Goal: Navigation & Orientation: Understand site structure

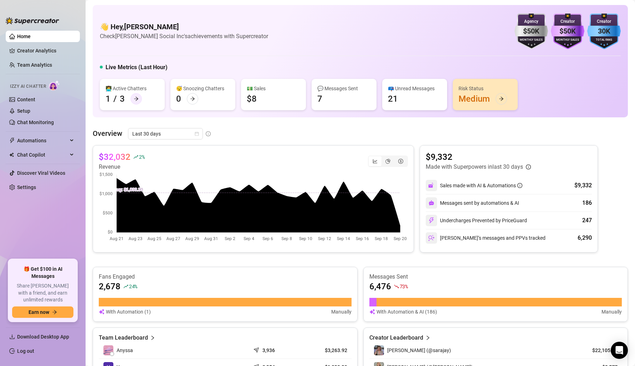
click at [134, 98] on icon "arrow-right" at bounding box center [136, 98] width 5 height 5
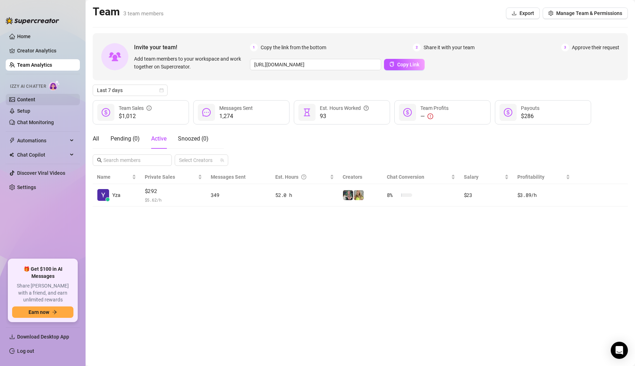
click at [35, 97] on link "Content" at bounding box center [26, 100] width 18 height 6
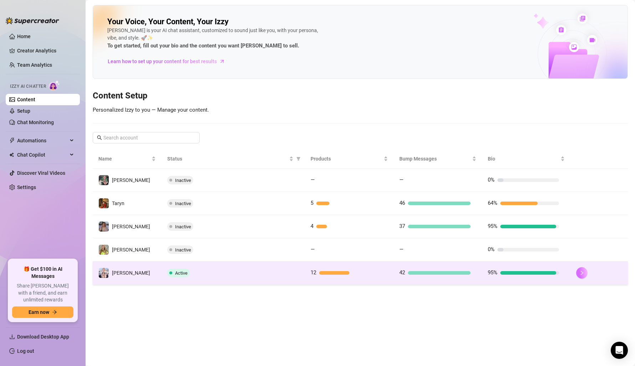
click at [576, 273] on button "button" at bounding box center [581, 272] width 11 height 11
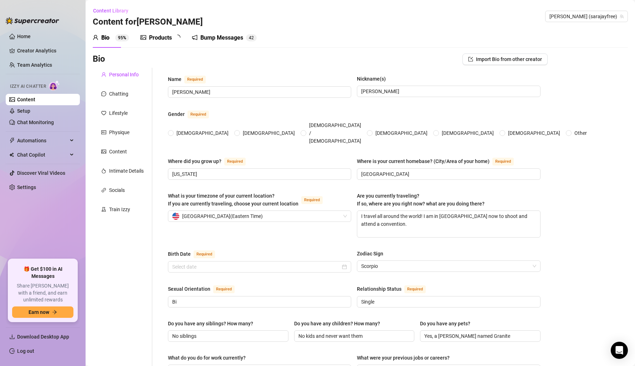
radio input "true"
type input "[DATE]"
click at [164, 39] on div "Products" at bounding box center [160, 38] width 23 height 9
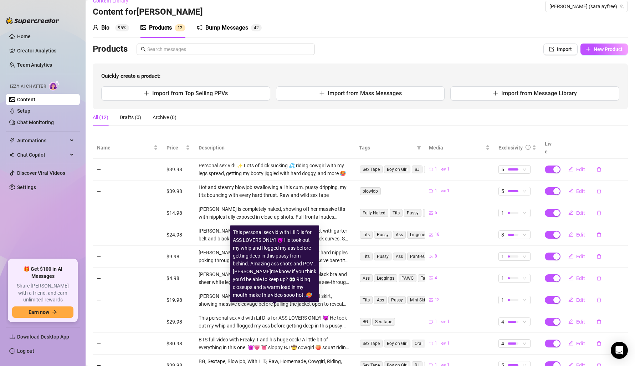
scroll to position [53, 0]
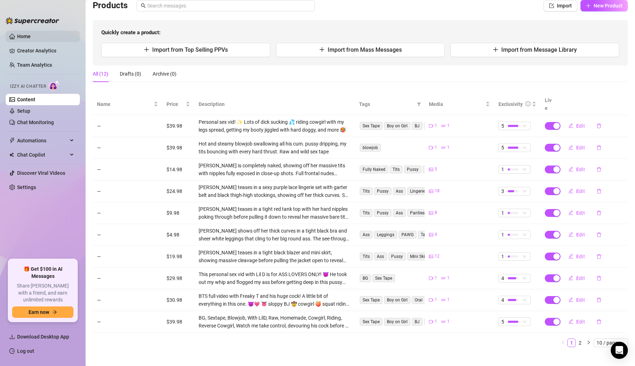
click at [31, 39] on link "Home" at bounding box center [24, 37] width 14 height 6
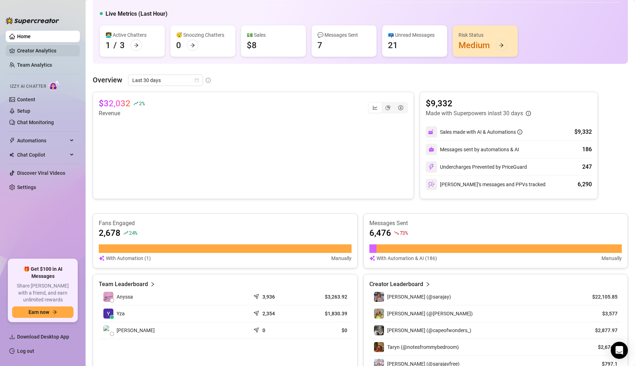
click at [51, 51] on link "Creator Analytics" at bounding box center [45, 50] width 57 height 11
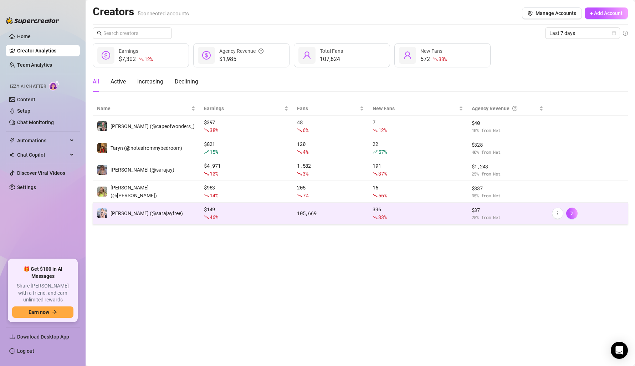
click at [189, 212] on td "[PERSON_NAME] (@sarajayfree)" at bounding box center [146, 214] width 107 height 22
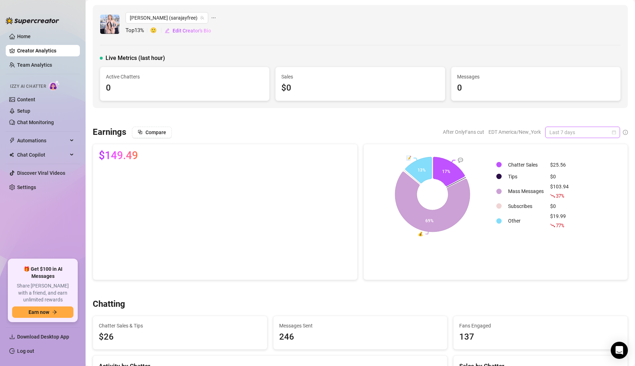
click at [563, 132] on span "Last 7 days" at bounding box center [583, 132] width 66 height 11
click at [554, 167] on div "Last 30 days" at bounding box center [582, 169] width 63 height 8
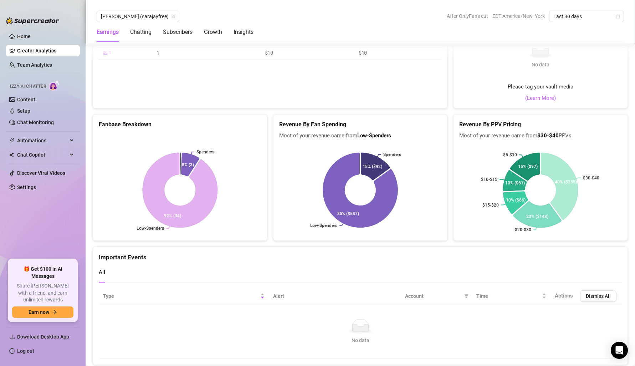
scroll to position [1276, 0]
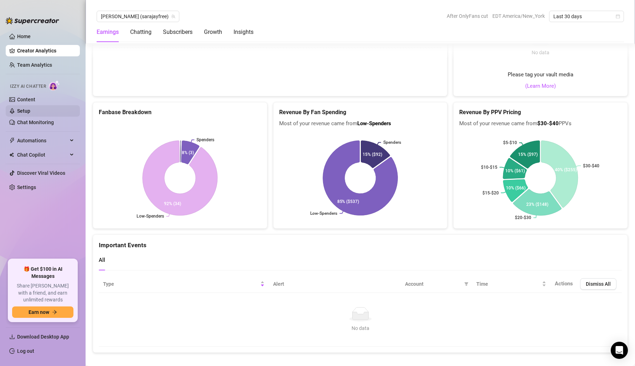
click at [30, 111] on link "Setup" at bounding box center [23, 111] width 13 height 6
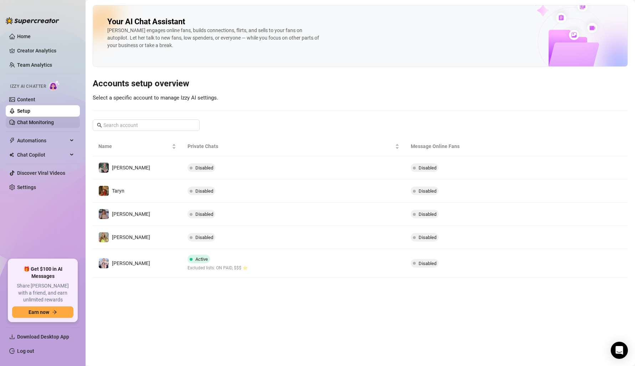
click at [42, 120] on link "Chat Monitoring" at bounding box center [35, 122] width 37 height 6
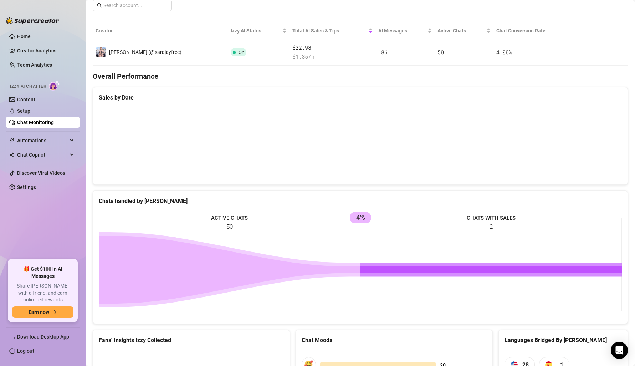
scroll to position [245, 0]
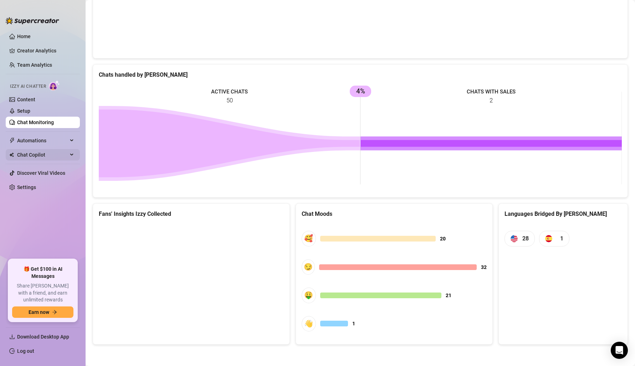
click at [40, 155] on span "Chat Copilot" at bounding box center [42, 154] width 51 height 11
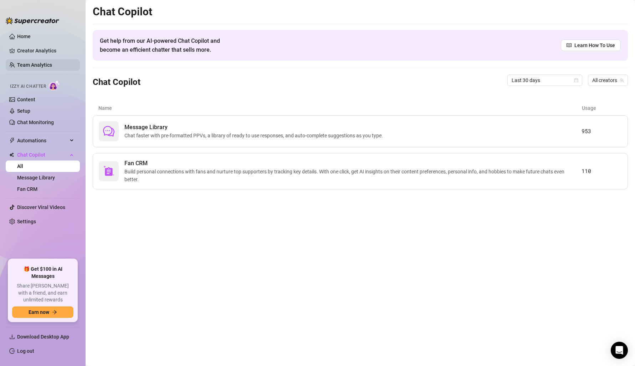
click at [46, 65] on link "Team Analytics" at bounding box center [34, 65] width 35 height 6
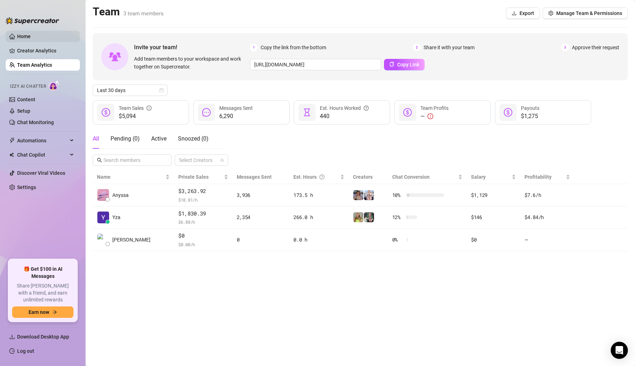
click at [24, 39] on link "Home" at bounding box center [24, 37] width 14 height 6
